Goal: Transaction & Acquisition: Purchase product/service

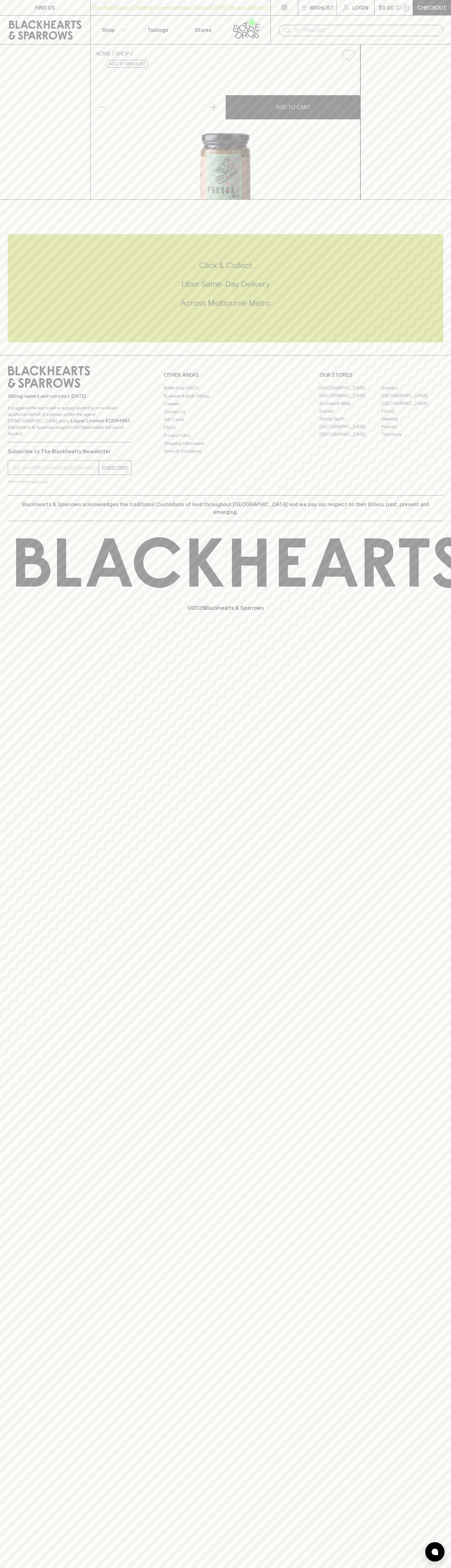
click at [423, 1568] on html "FIND US | No Bad Bottles | Sibling Owned and Run Since [DATE] | No Bad Bottles …" at bounding box center [225, 784] width 451 height 1568
click at [308, 1568] on html "FIND US | No Bad Bottles | Sibling Owned and Run Since [DATE] | No Bad Bottles …" at bounding box center [225, 784] width 451 height 1568
click at [0, 117] on div "HOME SHOP Jam [DEMOGRAPHIC_DATA] Seville & Laphroaig Islay Whisky Marmalade $14…" at bounding box center [225, 122] width 451 height 155
